Goal: Use online tool/utility: Utilize a website feature to perform a specific function

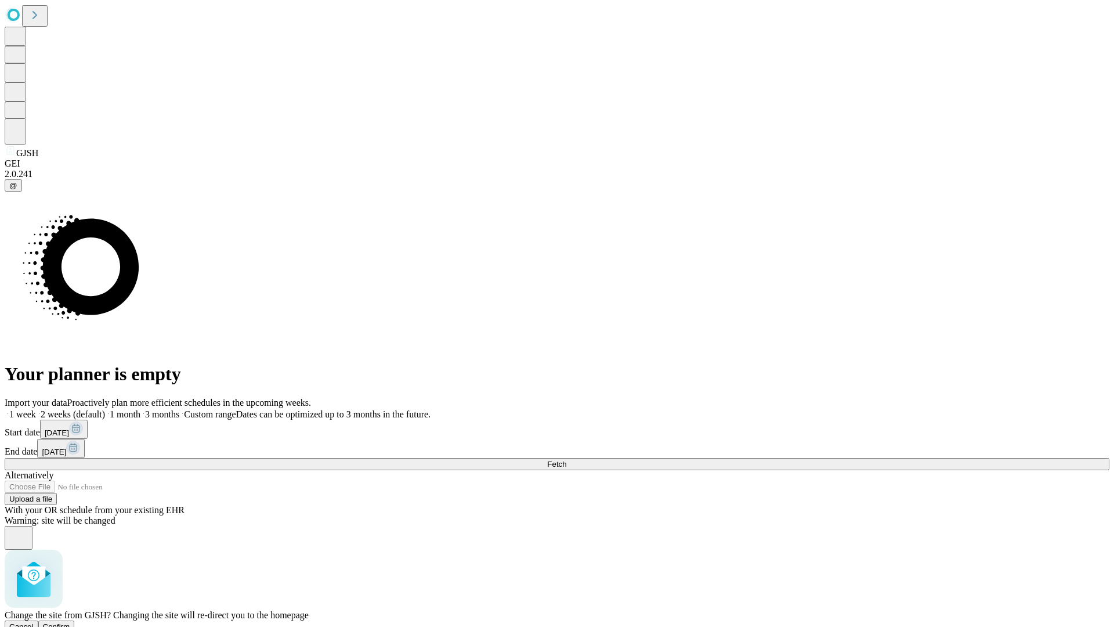
click at [70, 622] on span "Confirm" at bounding box center [56, 626] width 27 height 9
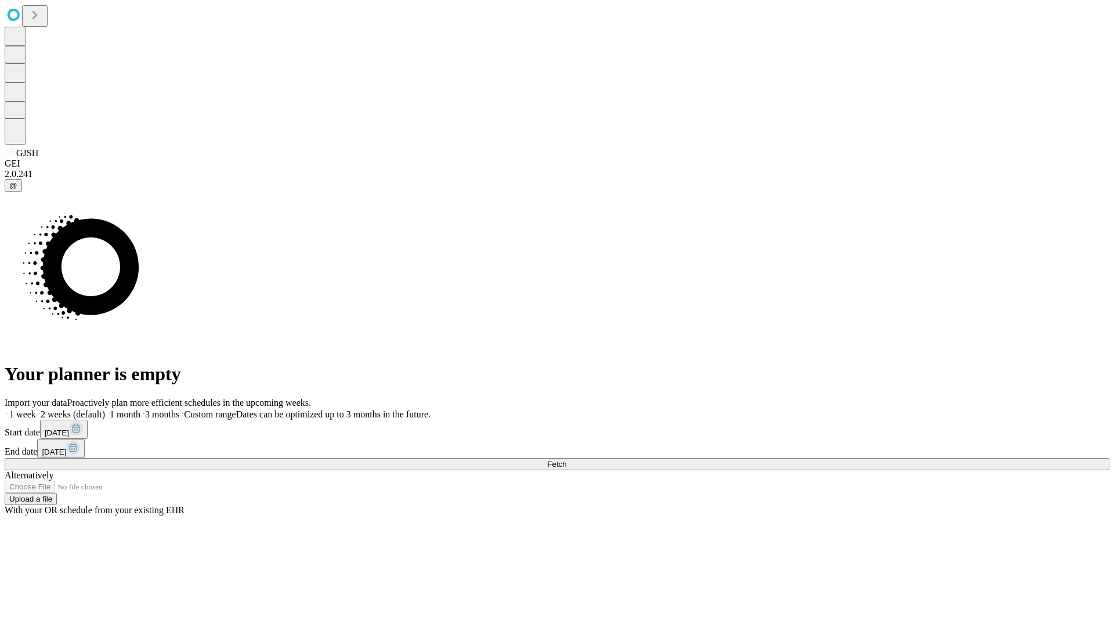
click at [140, 409] on label "1 month" at bounding box center [122, 414] width 35 height 10
click at [566, 459] on span "Fetch" at bounding box center [556, 463] width 19 height 9
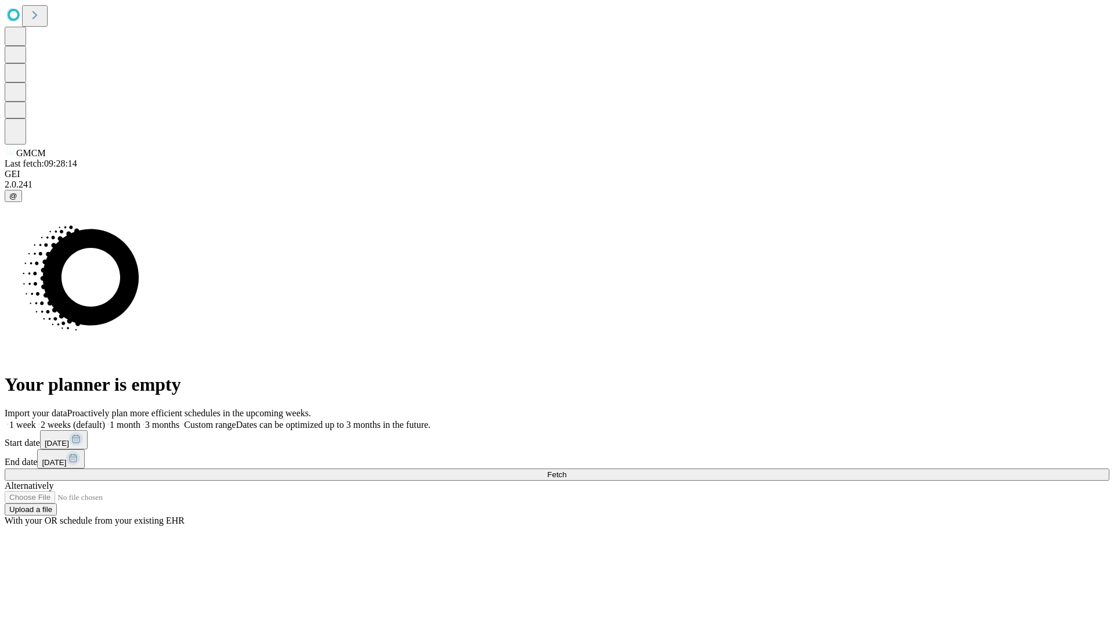
click at [140, 419] on label "1 month" at bounding box center [122, 424] width 35 height 10
click at [566, 470] on span "Fetch" at bounding box center [556, 474] width 19 height 9
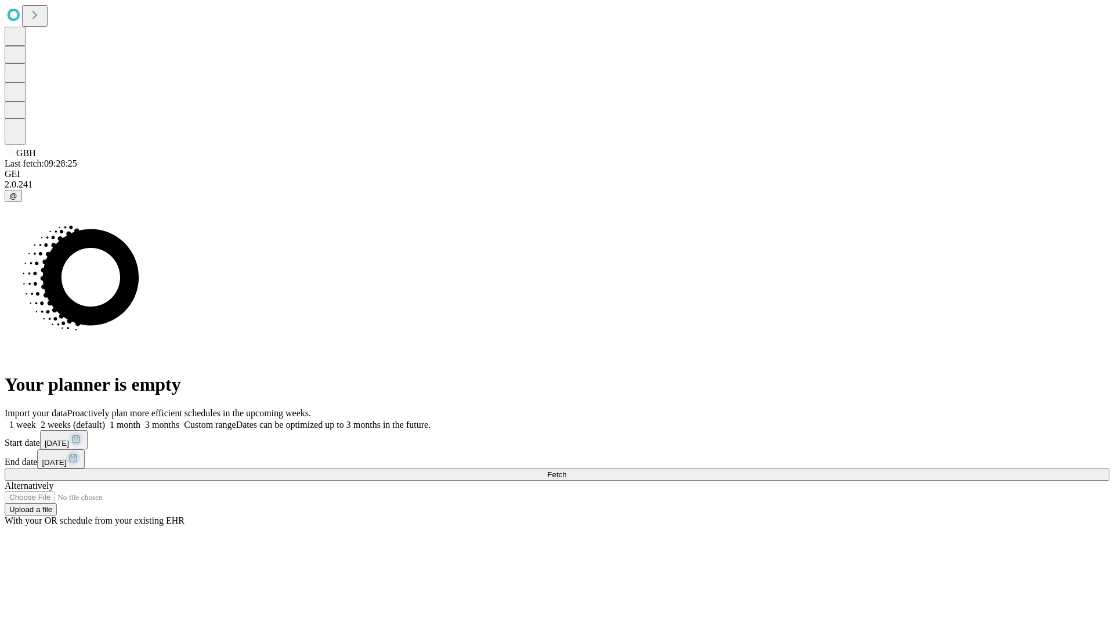
click at [140, 419] on label "1 month" at bounding box center [122, 424] width 35 height 10
click at [566, 470] on span "Fetch" at bounding box center [556, 474] width 19 height 9
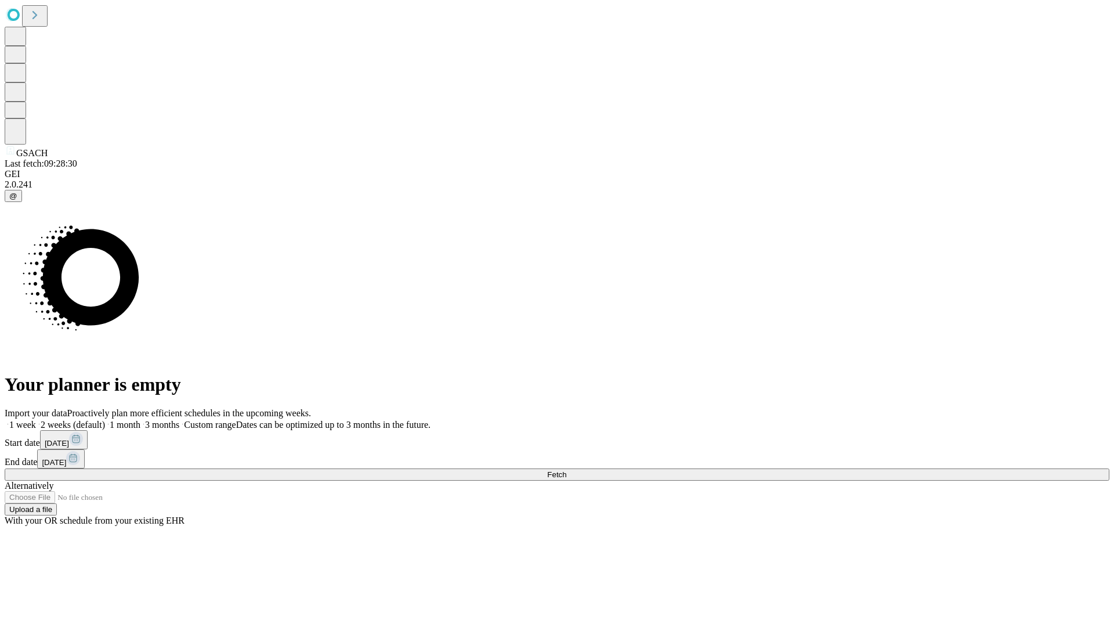
click at [140, 419] on label "1 month" at bounding box center [122, 424] width 35 height 10
click at [566, 470] on span "Fetch" at bounding box center [556, 474] width 19 height 9
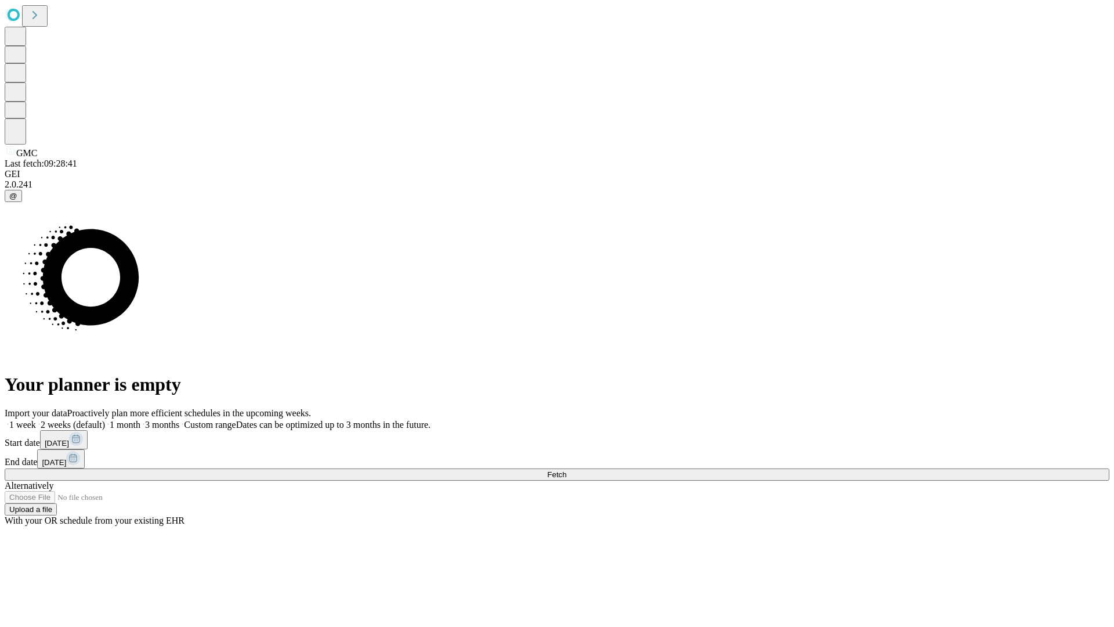
click at [140, 419] on label "1 month" at bounding box center [122, 424] width 35 height 10
click at [566, 470] on span "Fetch" at bounding box center [556, 474] width 19 height 9
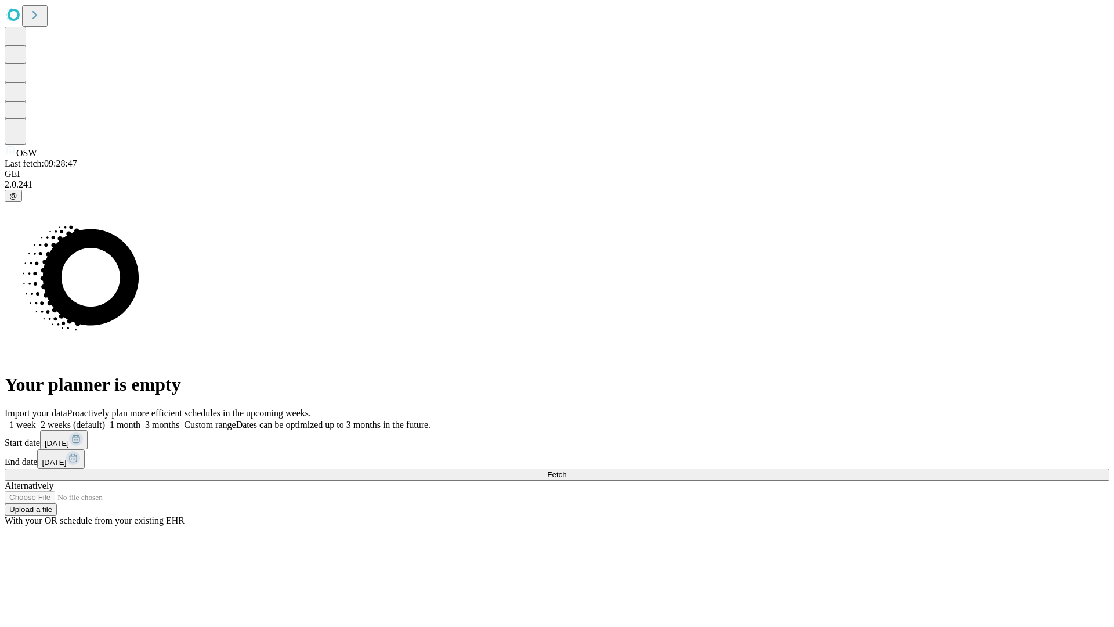
click at [140, 419] on label "1 month" at bounding box center [122, 424] width 35 height 10
click at [566, 470] on span "Fetch" at bounding box center [556, 474] width 19 height 9
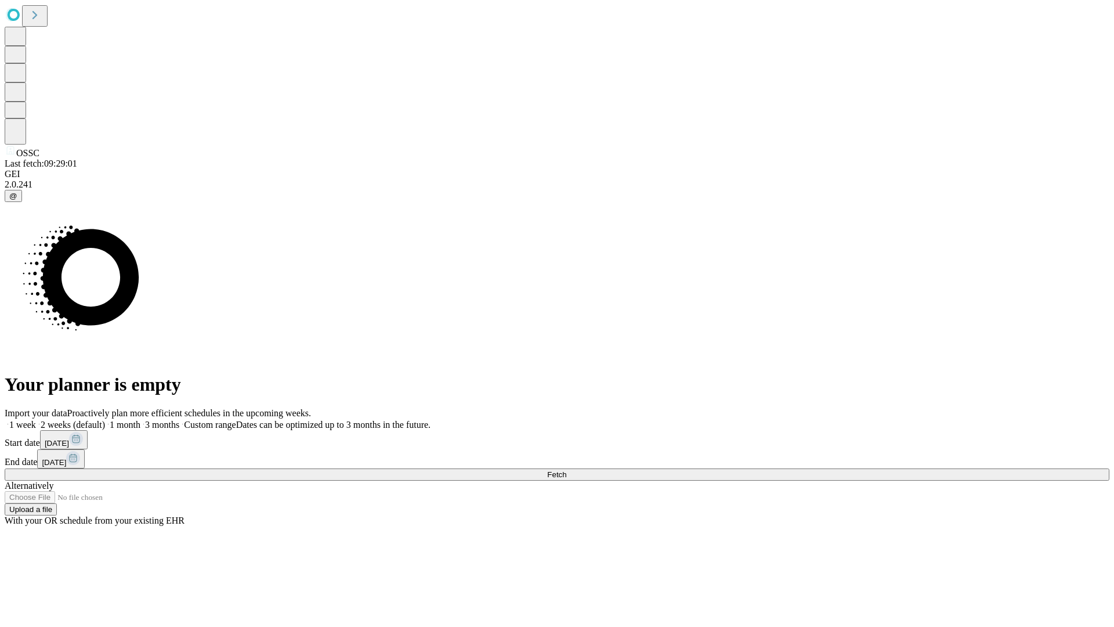
click at [140, 419] on label "1 month" at bounding box center [122, 424] width 35 height 10
click at [566, 470] on span "Fetch" at bounding box center [556, 474] width 19 height 9
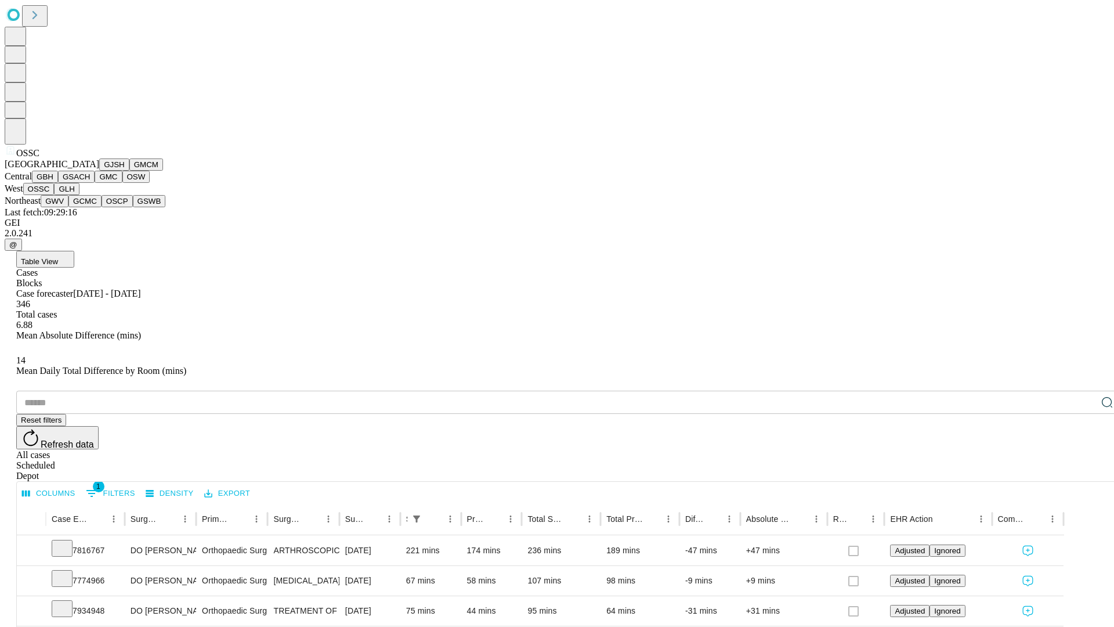
click at [79, 195] on button "GLH" at bounding box center [66, 189] width 25 height 12
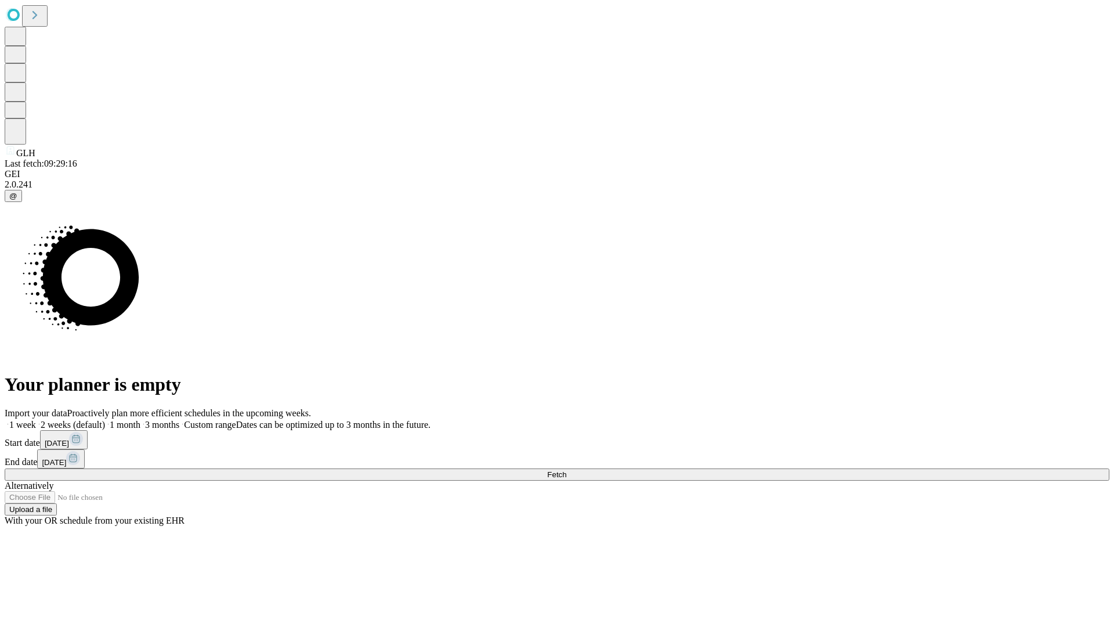
click at [140, 419] on label "1 month" at bounding box center [122, 424] width 35 height 10
click at [566, 470] on span "Fetch" at bounding box center [556, 474] width 19 height 9
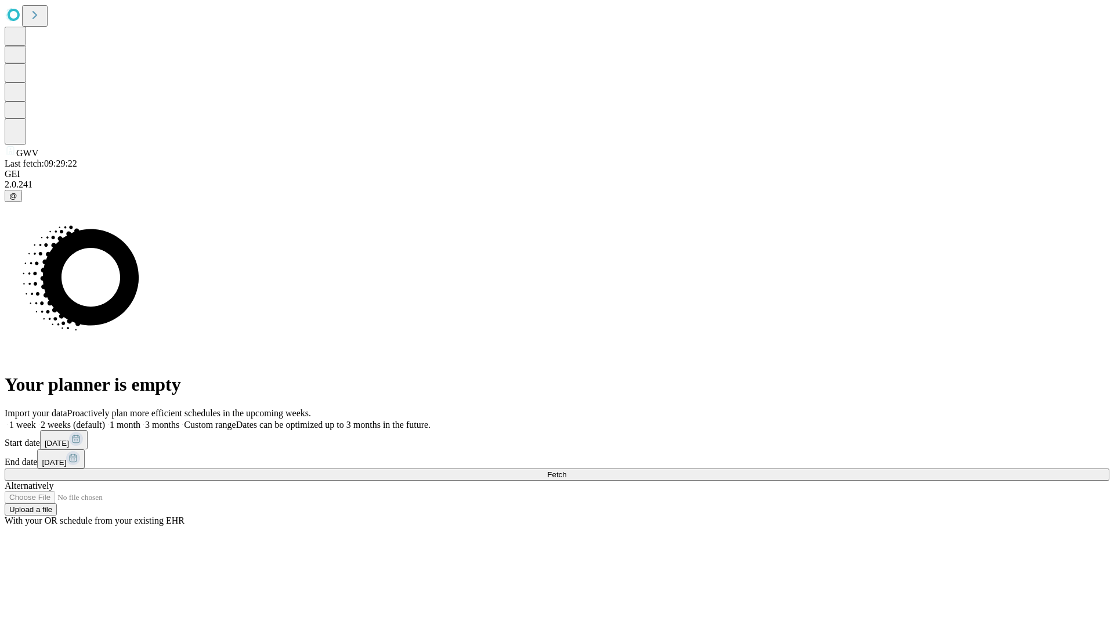
click at [140, 419] on label "1 month" at bounding box center [122, 424] width 35 height 10
click at [566, 470] on span "Fetch" at bounding box center [556, 474] width 19 height 9
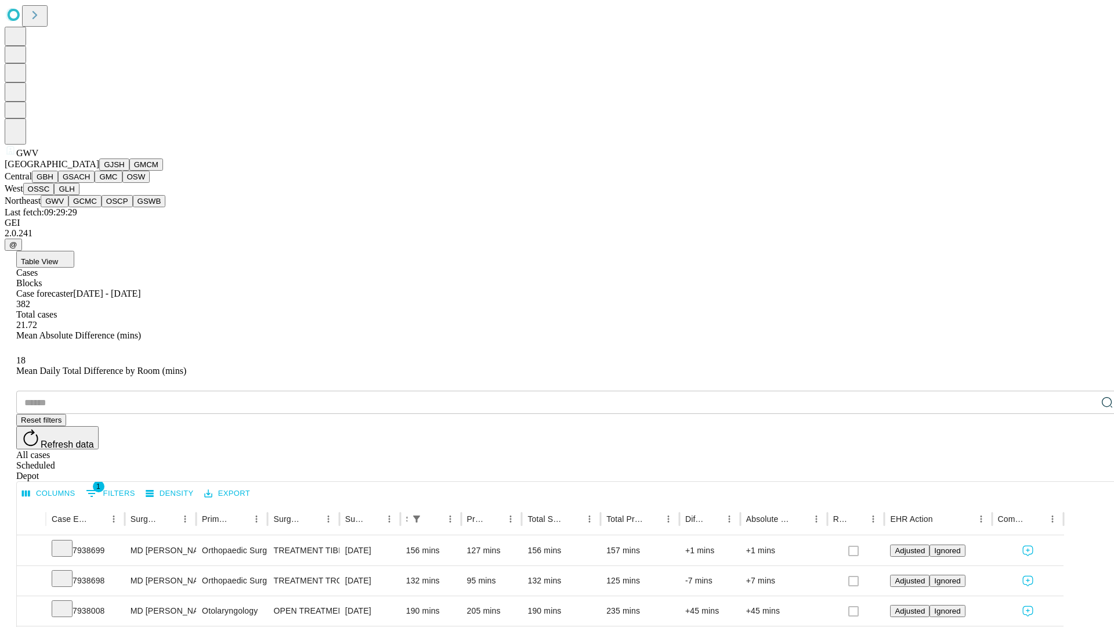
click at [90, 207] on button "GCMC" at bounding box center [84, 201] width 33 height 12
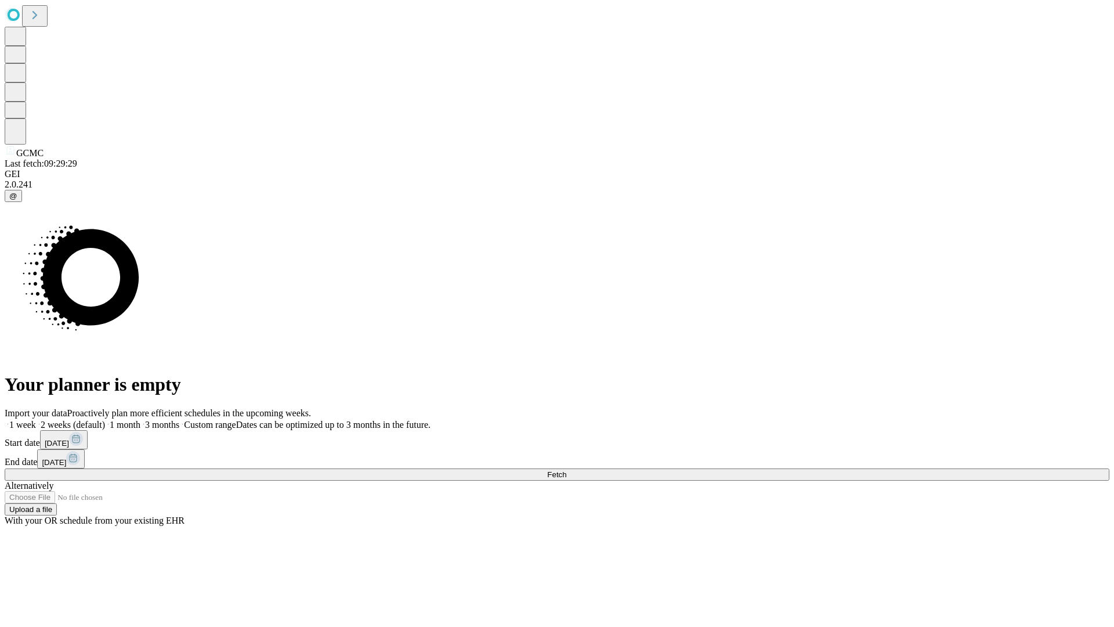
click at [140, 419] on label "1 month" at bounding box center [122, 424] width 35 height 10
click at [566, 470] on span "Fetch" at bounding box center [556, 474] width 19 height 9
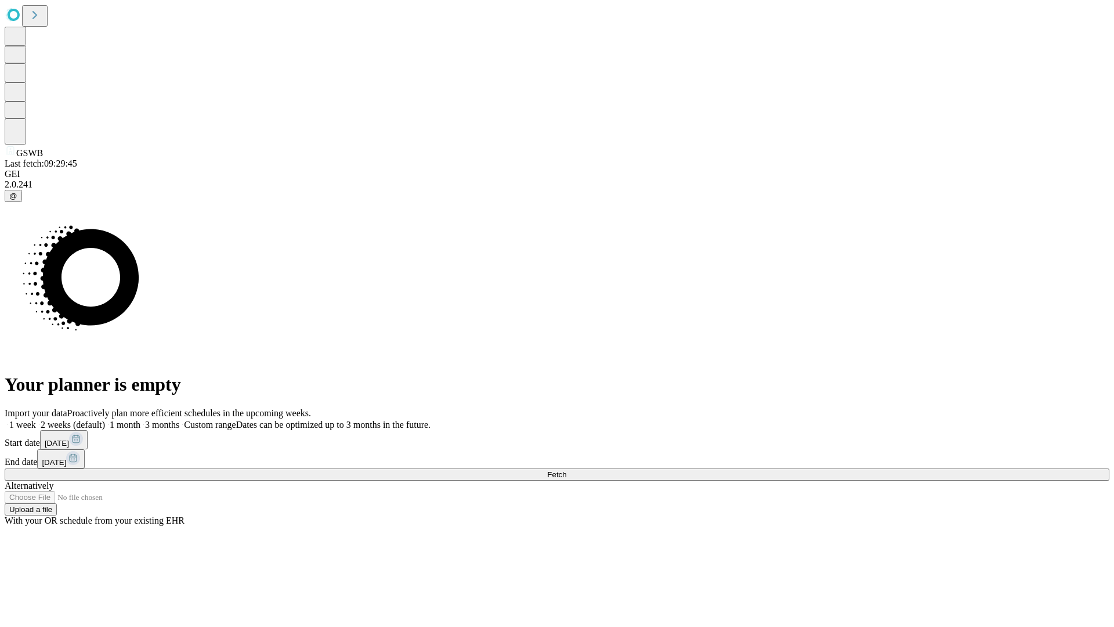
click at [140, 419] on label "1 month" at bounding box center [122, 424] width 35 height 10
click at [566, 470] on span "Fetch" at bounding box center [556, 474] width 19 height 9
